Goal: Ask a question

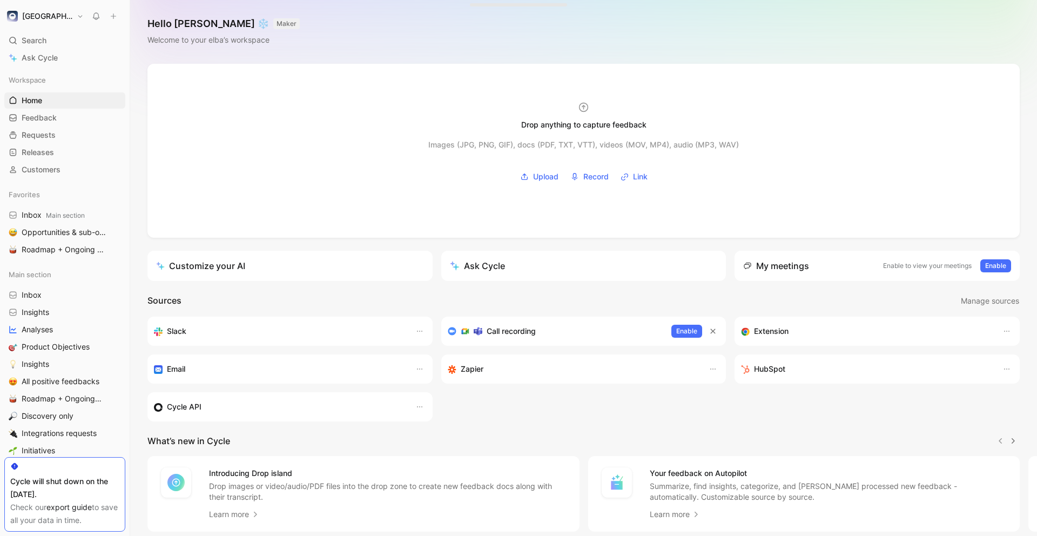
click at [661, 248] on div "Drop anything to capture feedback Images (JPG, PNG, GIF), docs (PDF, TXT, VTT),…" at bounding box center [583, 332] width 907 height 537
click at [77, 60] on link "Ask Cycle" at bounding box center [64, 58] width 121 height 16
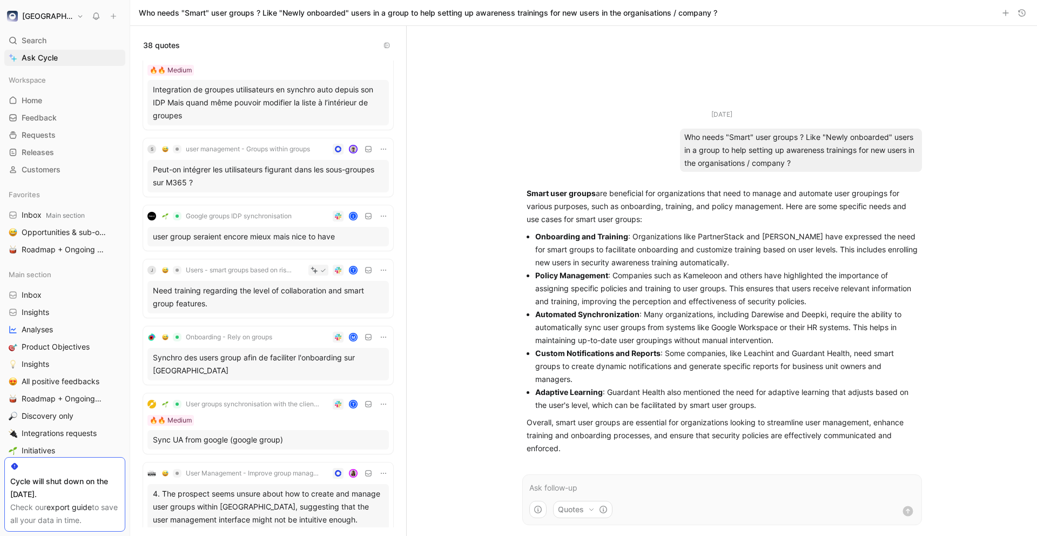
scroll to position [943, 0]
click at [270, 144] on span "user management - Groups within groups" at bounding box center [248, 147] width 124 height 9
click at [297, 174] on div "Peut-on intégrer les utilisateurs figurant dans les sous-groupes sur M365 ?" at bounding box center [268, 174] width 231 height 26
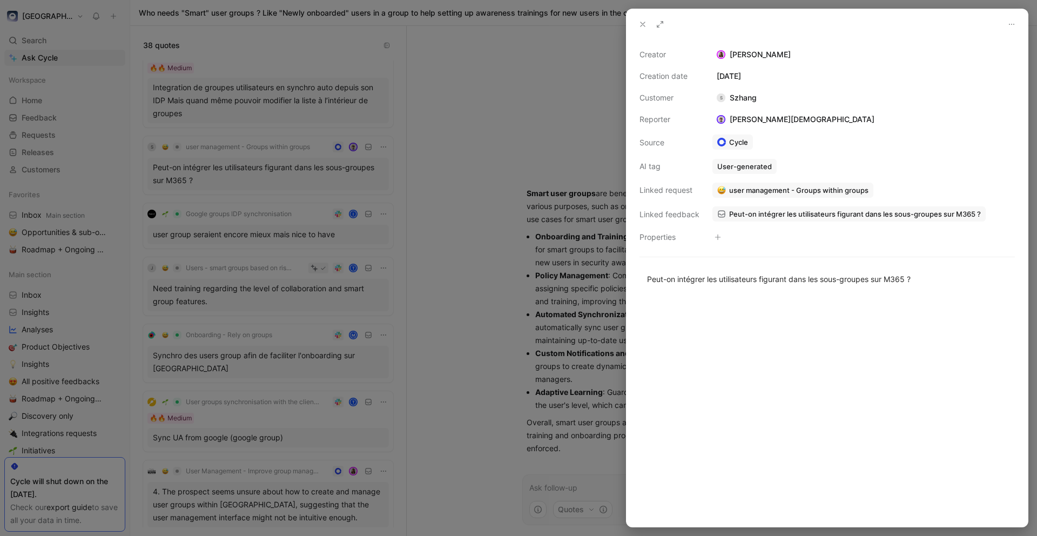
click at [781, 189] on span "user management - Groups within groups" at bounding box center [798, 190] width 139 height 10
click at [838, 186] on span "user management - Groups within groups" at bounding box center [798, 190] width 139 height 10
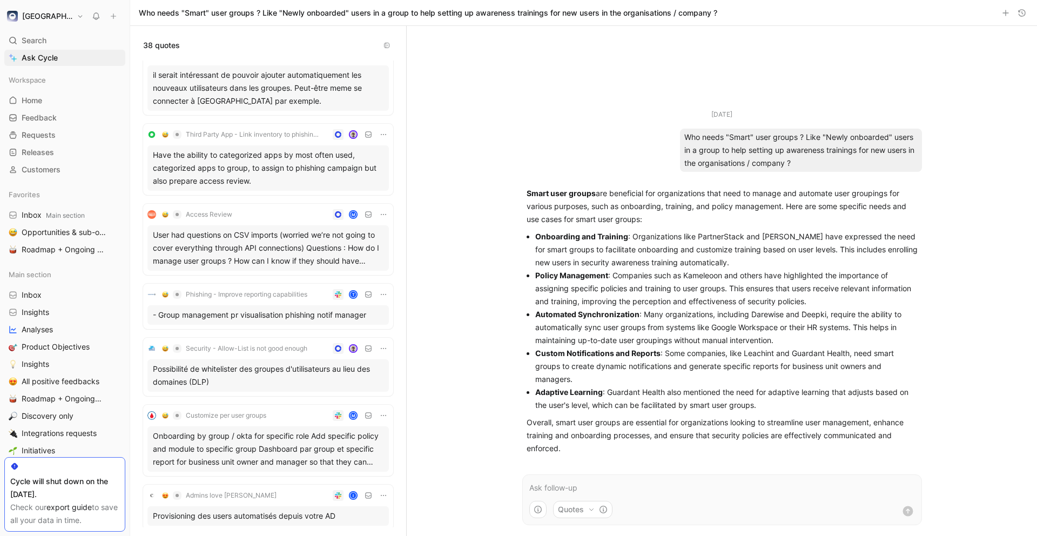
scroll to position [2407, 0]
click at [448, 174] on div "[DATE] Who needs "Smart" user groups ? Like "Newly onboarded" users in a group …" at bounding box center [722, 281] width 630 height 510
click at [537, 91] on div "[DATE] Who needs "Smart" user groups ? Like "Newly onboarded" users in a group …" at bounding box center [722, 245] width 421 height 438
